Goal: Find specific page/section: Find specific page/section

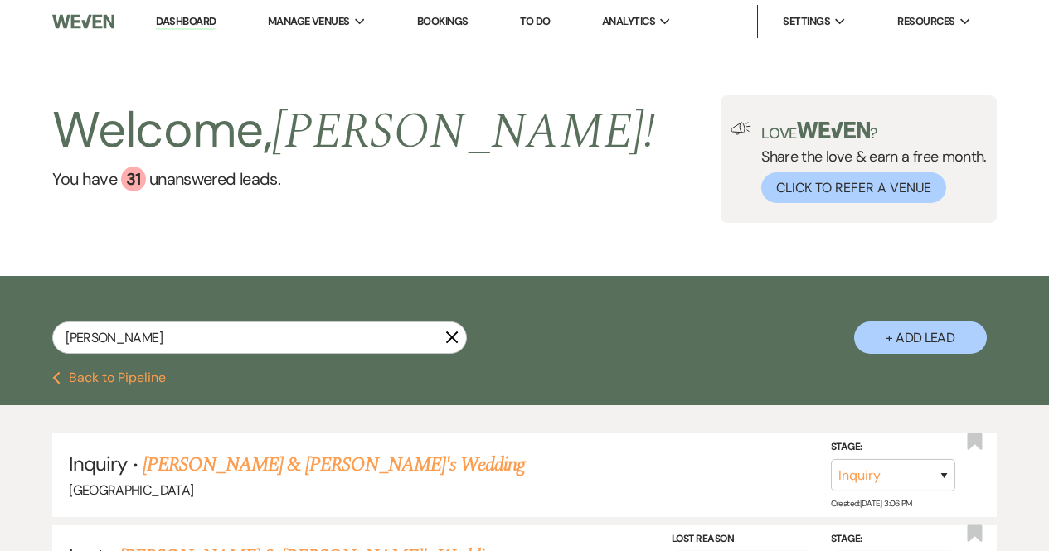
select select "8"
select select "5"
select select "8"
select select "5"
select select "8"
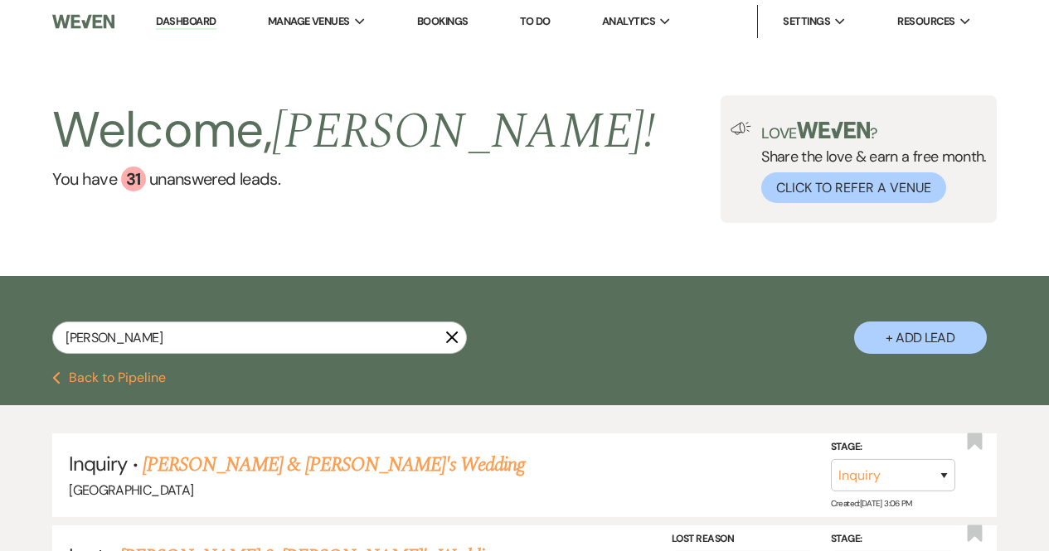
select select "8"
select select "5"
select select "8"
select select "5"
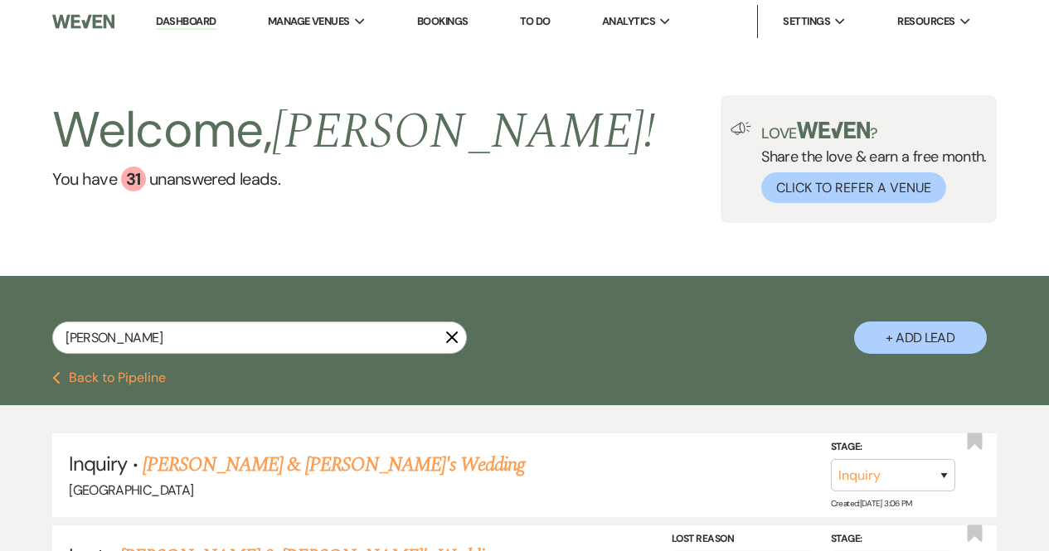
select select "8"
select select "4"
select select "8"
select select "5"
select select "8"
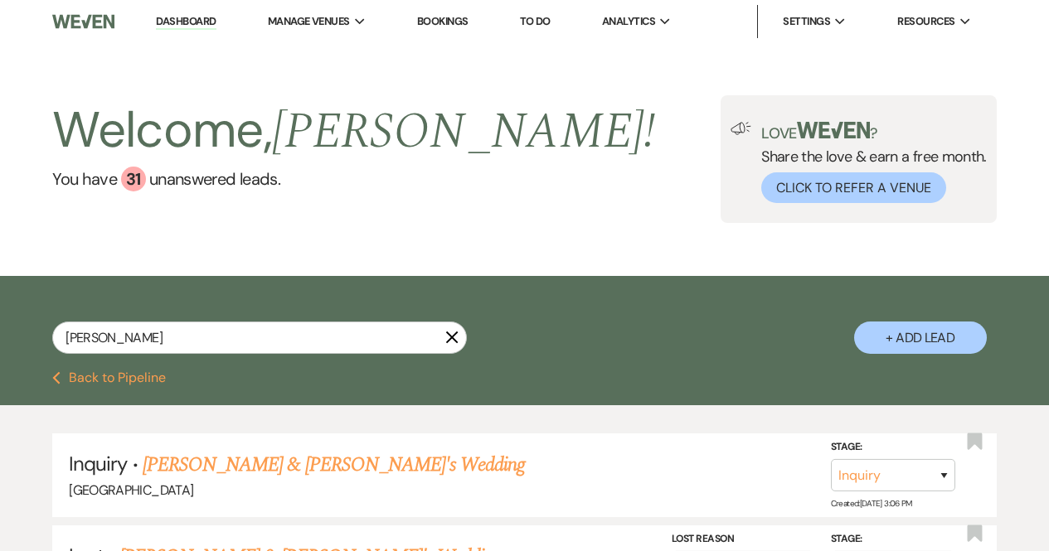
select select "5"
select select "8"
select select "5"
select select "8"
select select "5"
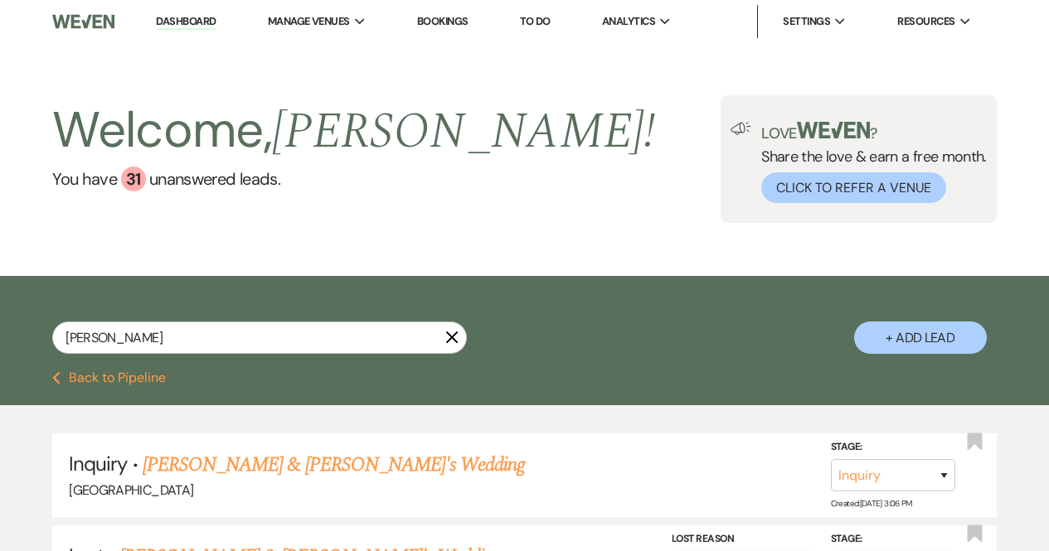
select select "8"
select select "5"
select select "8"
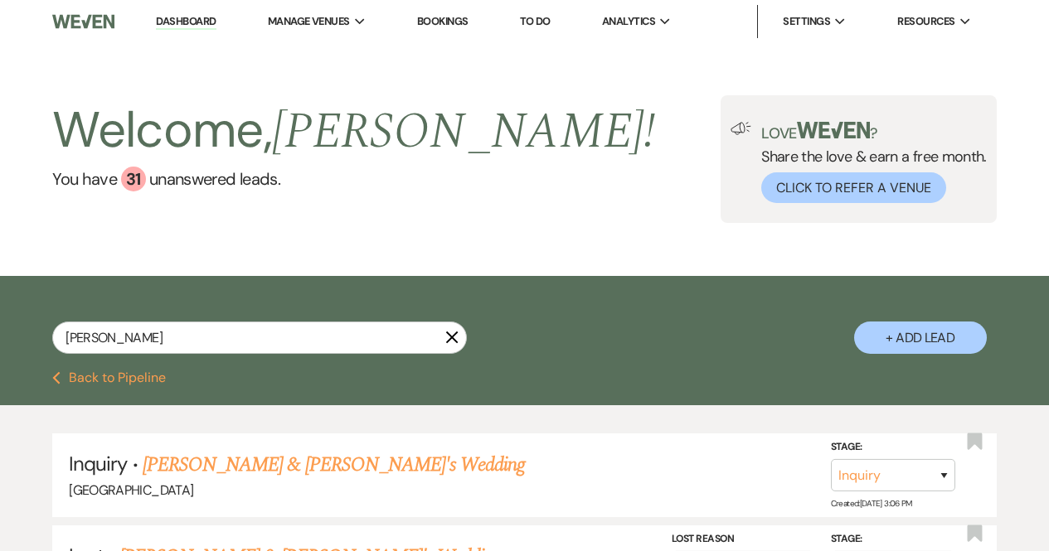
select select "5"
select select "8"
select select "6"
select select "8"
select select "5"
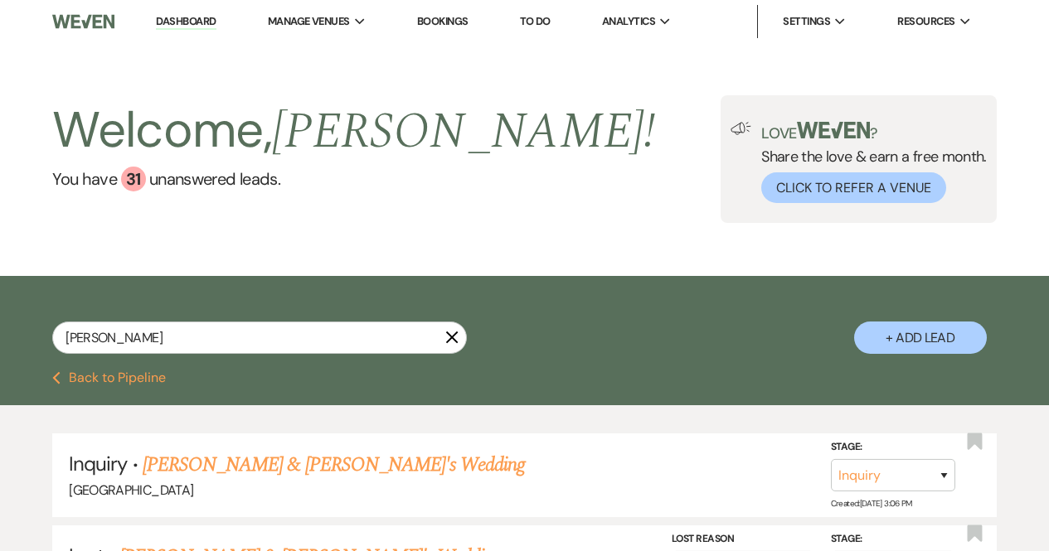
select select "8"
select select "6"
select select "8"
select select "5"
select select "8"
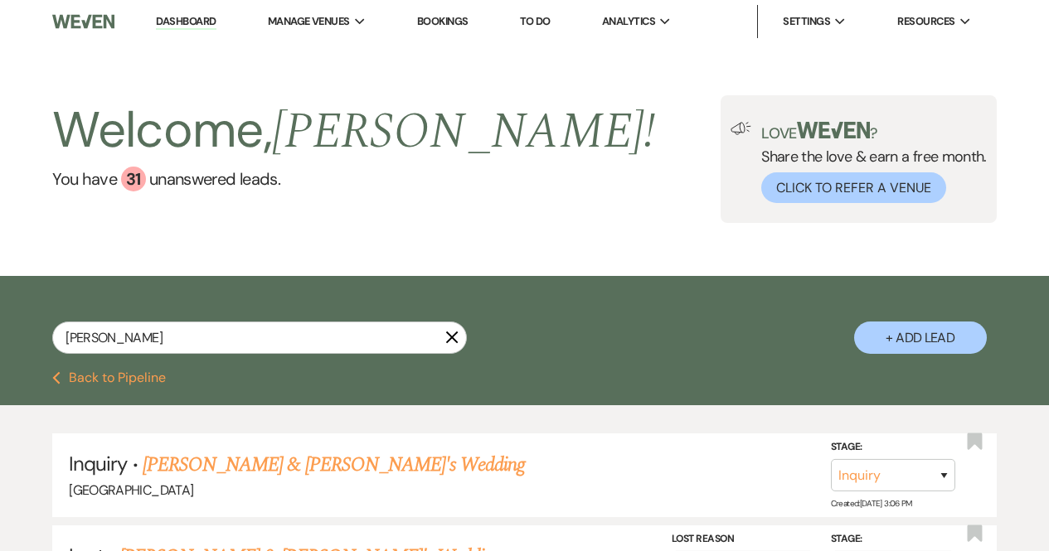
select select "5"
click at [229, 347] on input "[PERSON_NAME]" at bounding box center [259, 338] width 415 height 32
drag, startPoint x: 229, startPoint y: 347, endPoint x: 27, endPoint y: 342, distance: 202.4
click at [27, 342] on div "Matthew Glynn X + Add Lead" at bounding box center [524, 326] width 1049 height 84
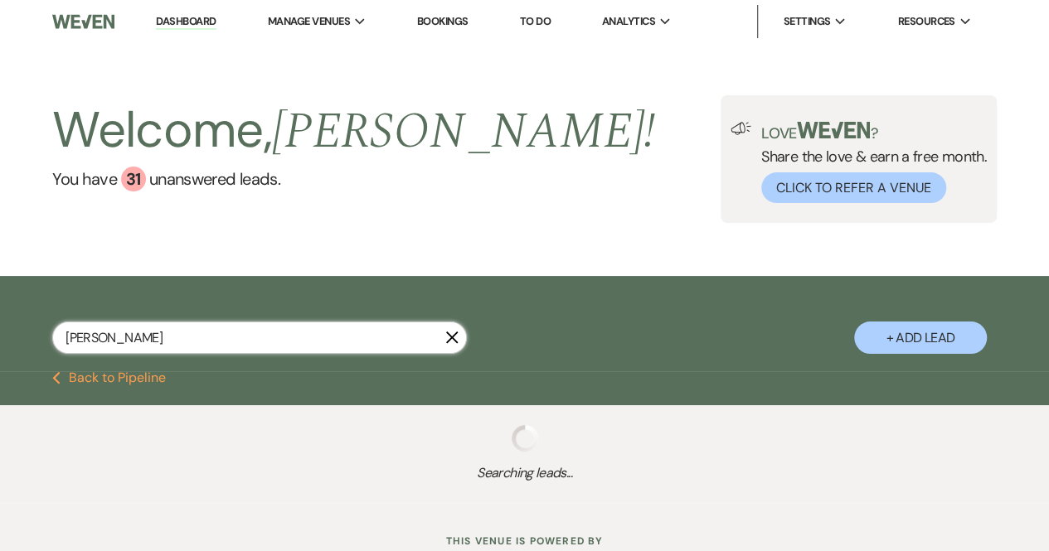
type input "AudreyS"
select select "8"
select select "5"
select select "8"
select select "5"
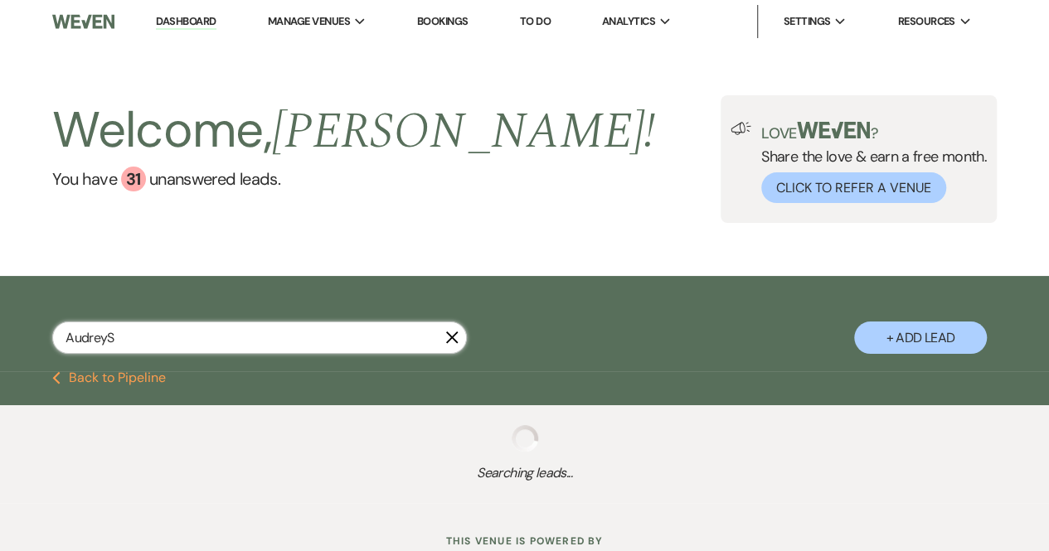
select select "8"
select select "5"
select select "8"
select select "7"
select select "8"
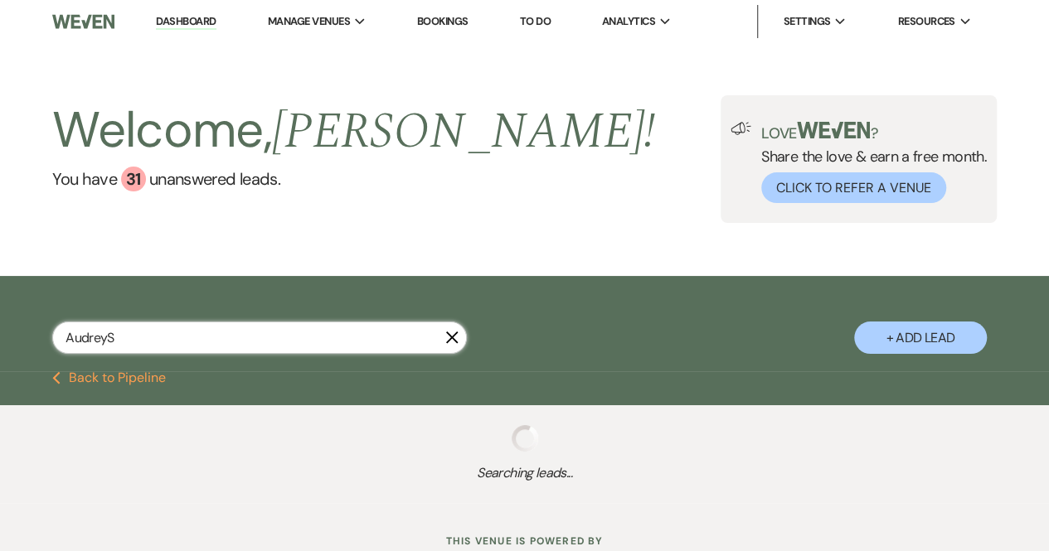
select select "5"
select select "8"
select select "5"
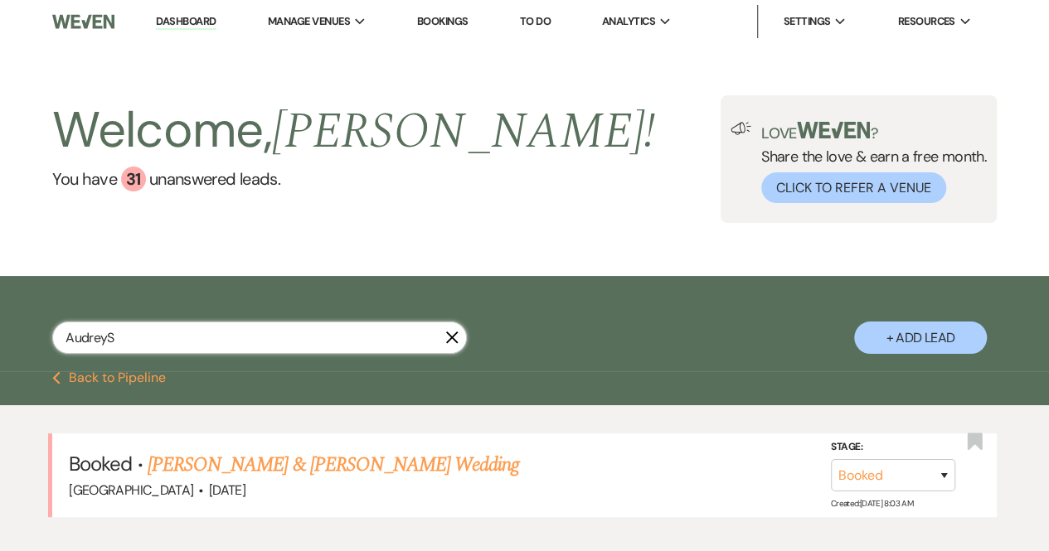
type input "Audrey"
select select "8"
select select "5"
select select "8"
select select "5"
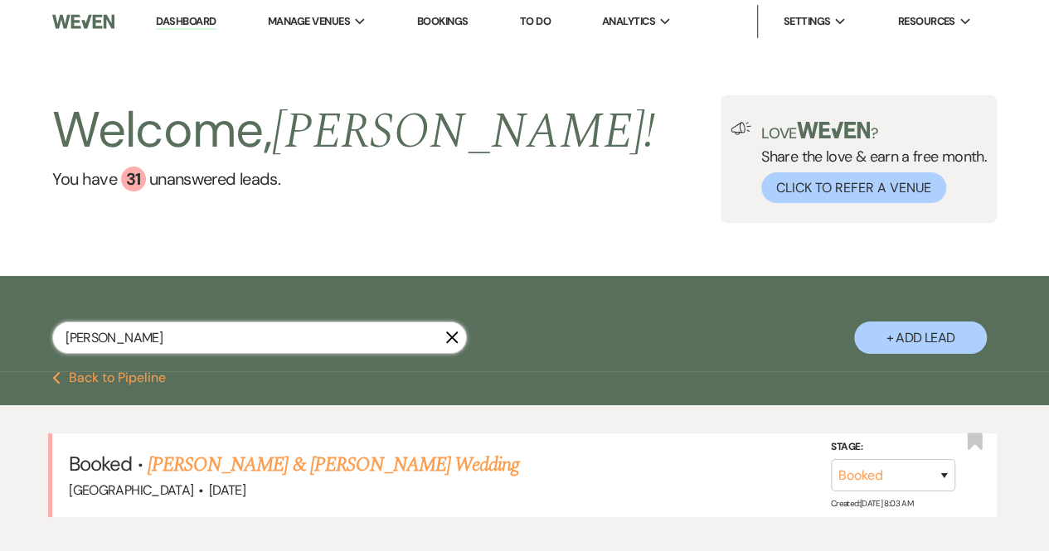
select select "8"
select select "5"
select select "8"
select select "7"
select select "8"
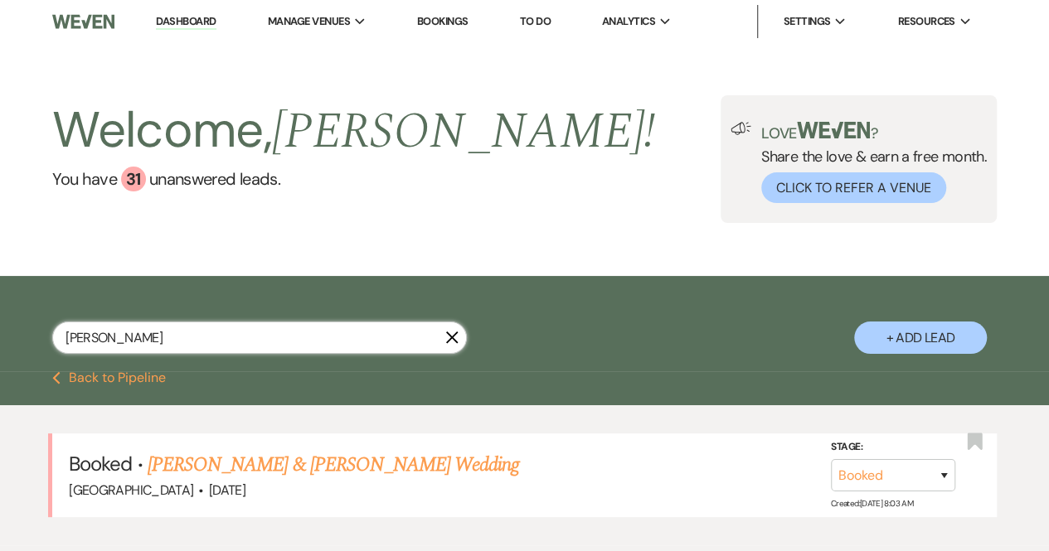
select select "5"
select select "8"
select select "5"
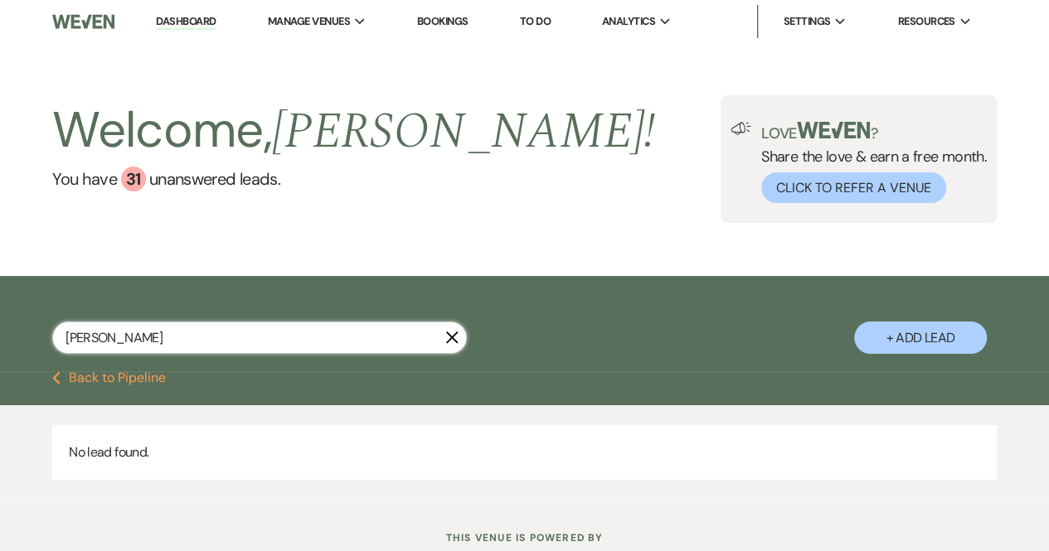
type input "AudreyS"
select select "8"
select select "5"
select select "8"
select select "5"
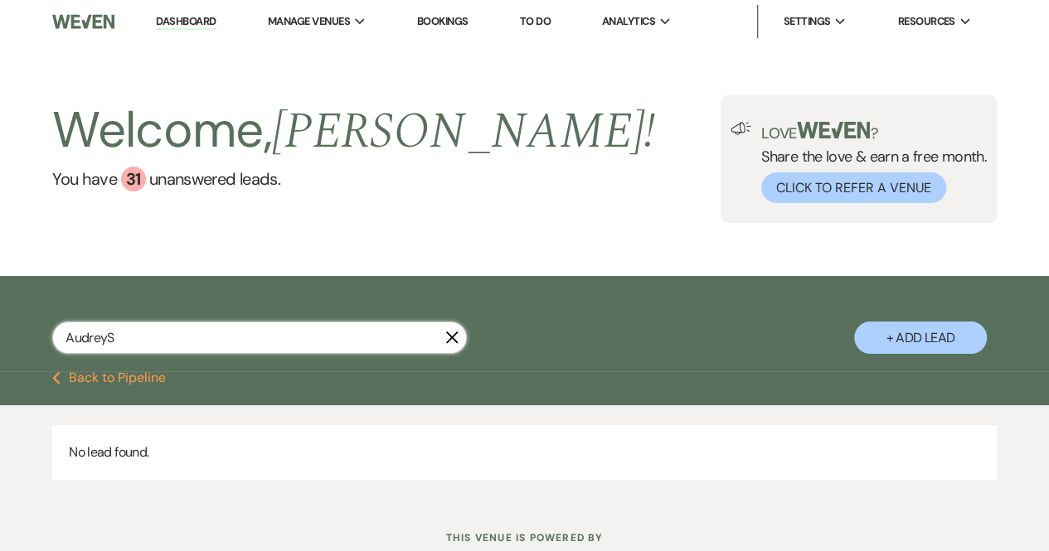
select select "8"
select select "5"
select select "8"
select select "7"
select select "8"
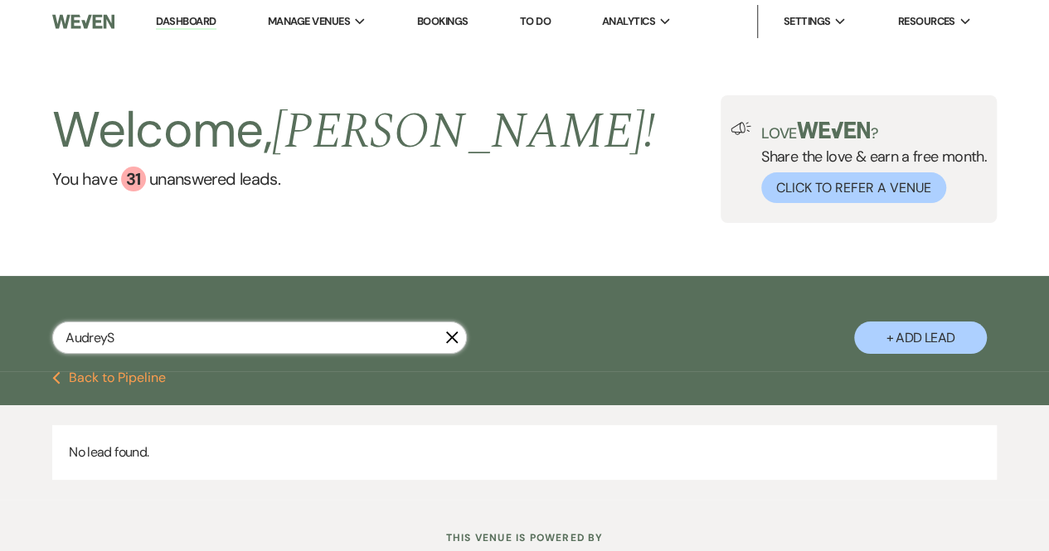
select select "5"
select select "8"
select select "5"
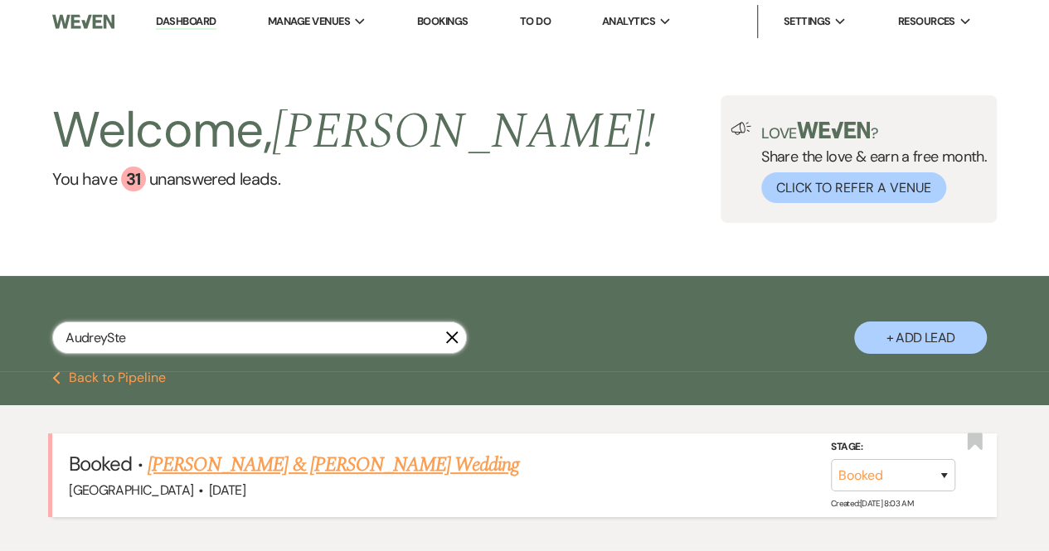
type input "AudreySte"
click at [264, 469] on link "Audrey Stewart & Audrey Stewart's Wedding" at bounding box center [333, 465] width 371 height 30
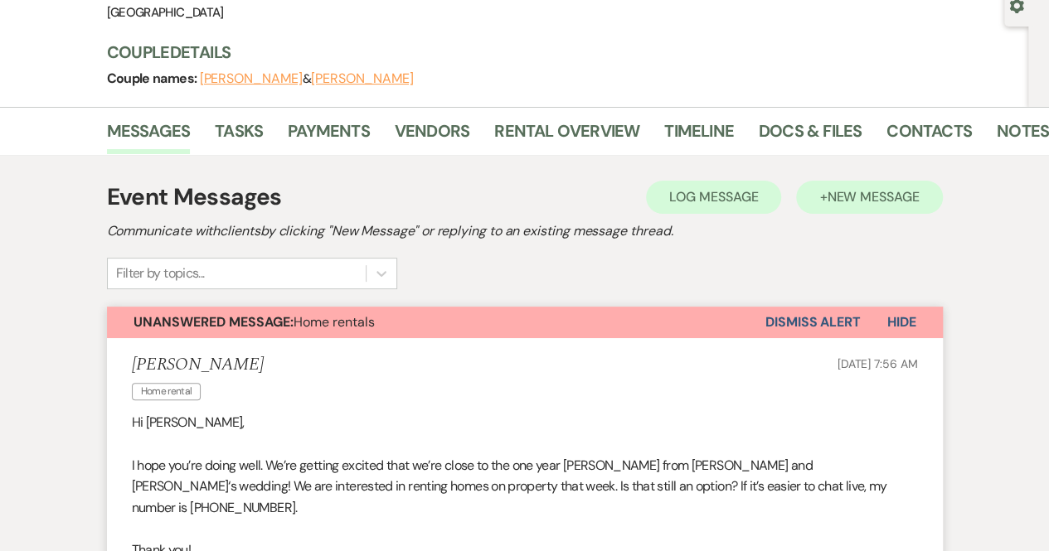
scroll to position [99, 0]
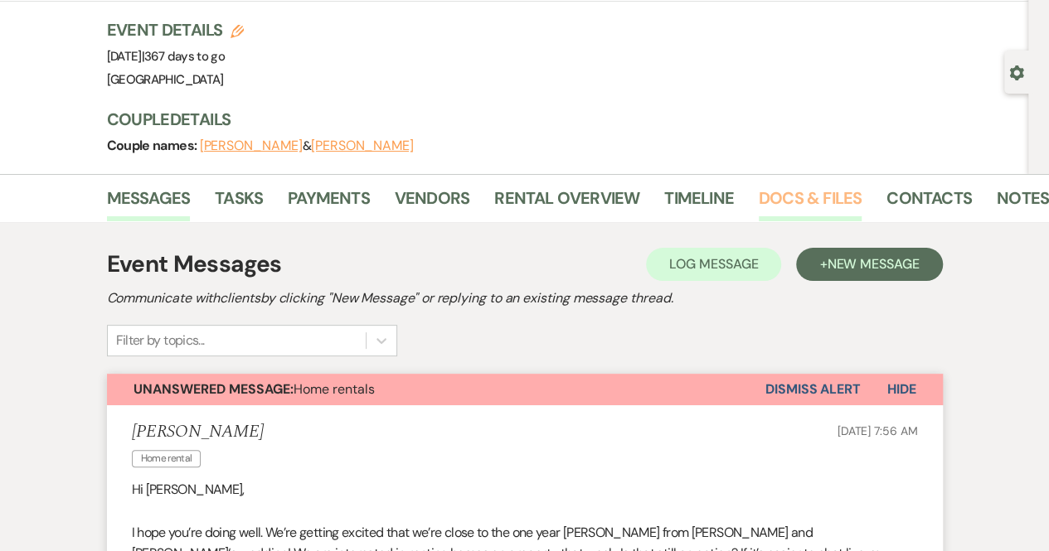
click at [782, 200] on link "Docs & Files" at bounding box center [810, 203] width 103 height 36
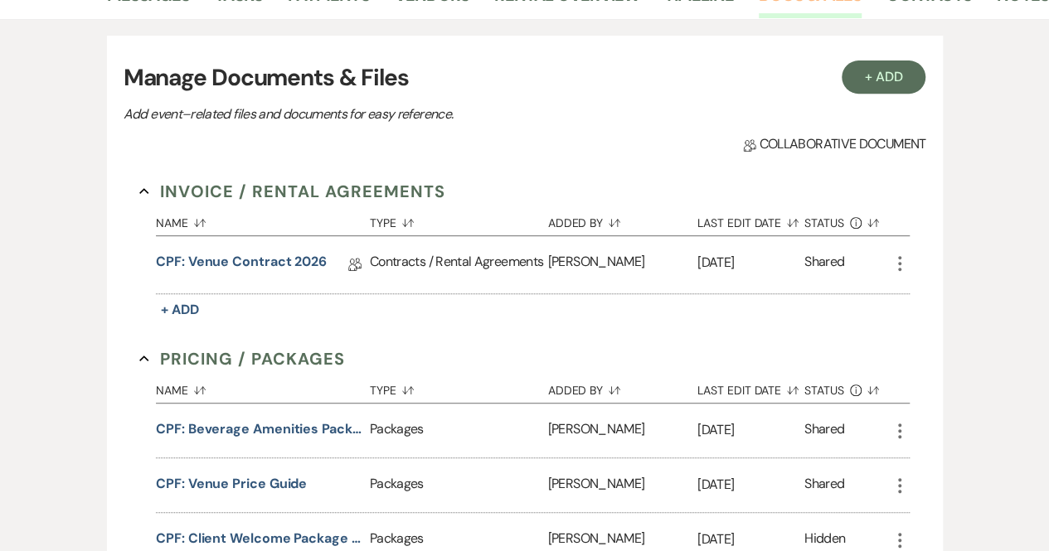
scroll to position [303, 0]
click at [274, 256] on link "CPF: Venue Contract 2026" at bounding box center [241, 264] width 171 height 26
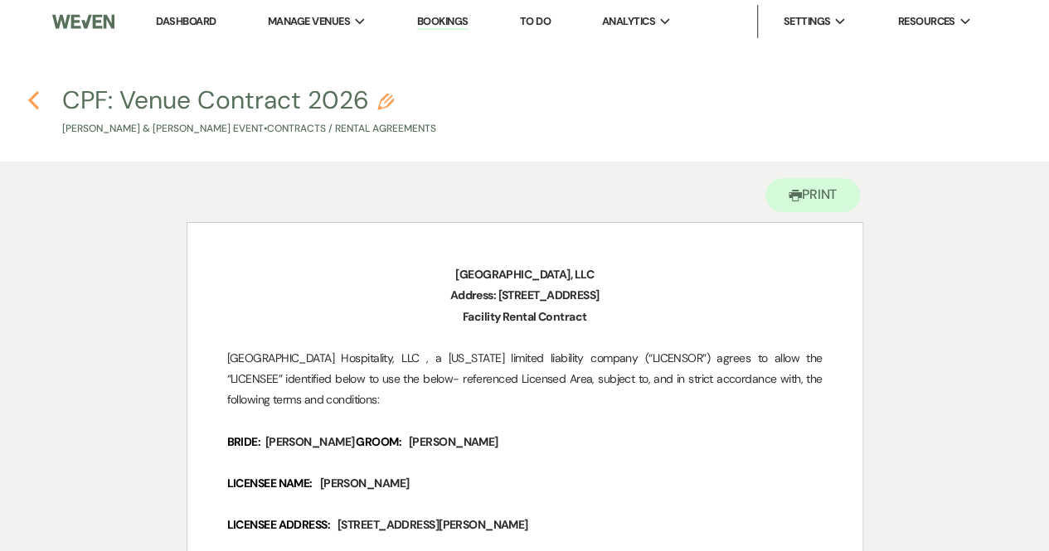
click at [30, 96] on icon "Previous" at bounding box center [33, 100] width 12 height 20
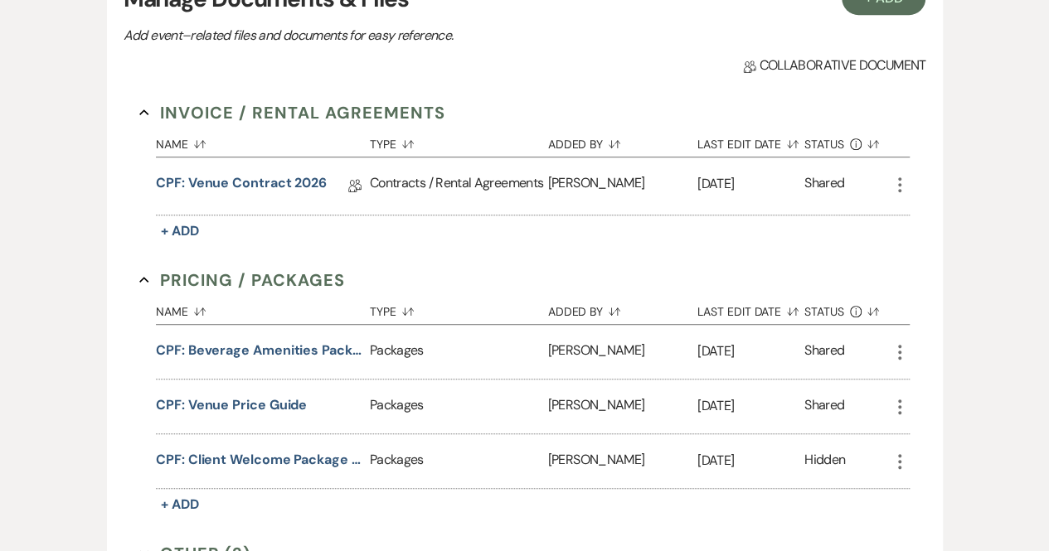
scroll to position [381, 0]
click at [265, 185] on link "CPF: Venue Contract 2026" at bounding box center [241, 185] width 171 height 26
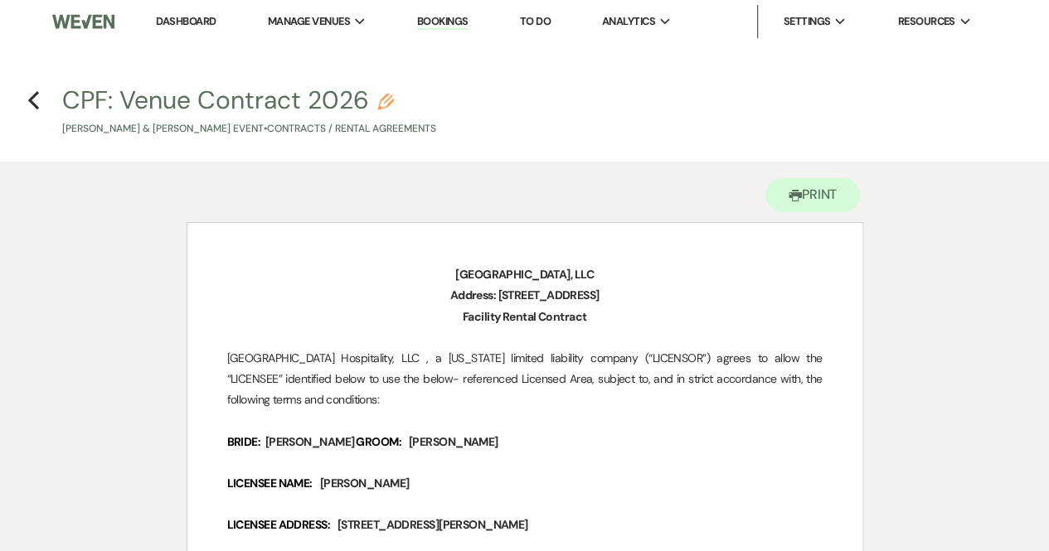
click at [187, 16] on link "Dashboard" at bounding box center [186, 21] width 60 height 14
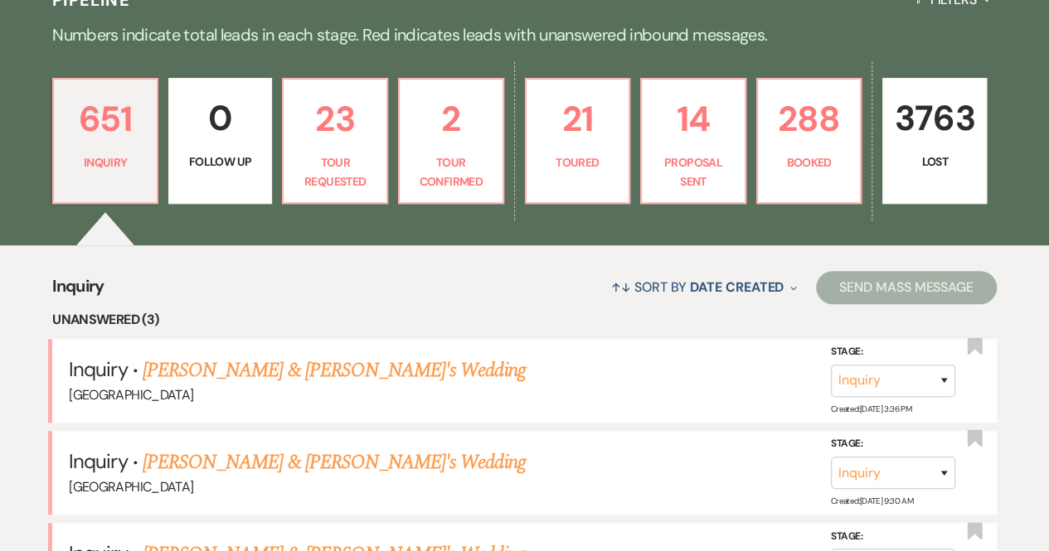
scroll to position [398, 0]
